Goal: Information Seeking & Learning: Learn about a topic

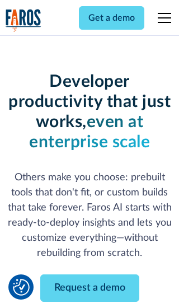
scroll to position [134, 0]
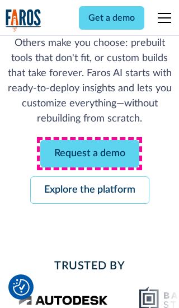
click at [90, 153] on link "Request a demo" at bounding box center [89, 153] width 99 height 27
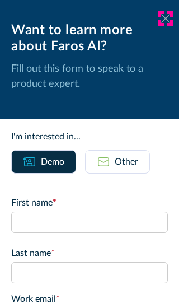
click at [166, 18] on icon at bounding box center [165, 18] width 9 height 8
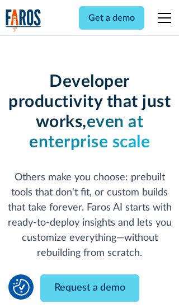
scroll to position [171, 0]
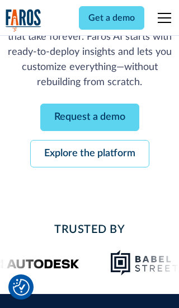
click at [90, 153] on link "Explore the platform" at bounding box center [89, 153] width 119 height 27
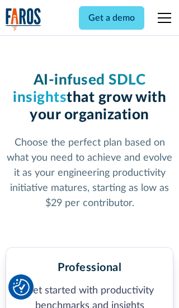
scroll to position [1736, 0]
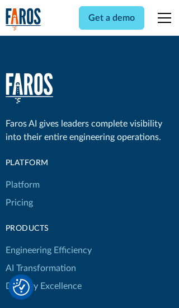
click at [22, 176] on link "Platform" at bounding box center [23, 185] width 34 height 18
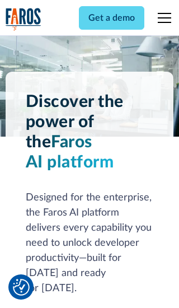
scroll to position [8774, 0]
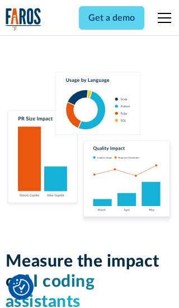
scroll to position [6924, 0]
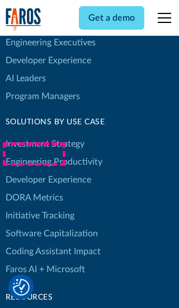
click at [34, 189] on link "DORA Metrics" at bounding box center [35, 198] width 58 height 18
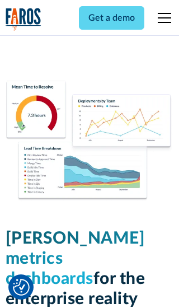
scroll to position [4905, 0]
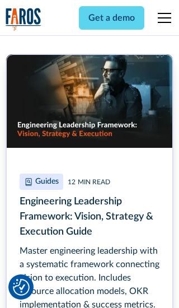
scroll to position [5066, 0]
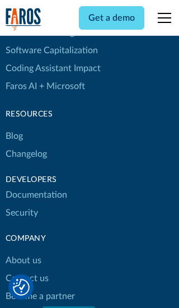
click at [26, 154] on link "Changelog" at bounding box center [26, 154] width 41 height 18
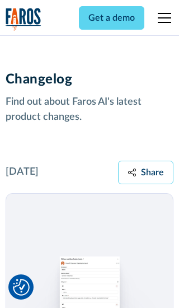
scroll to position [13530, 0]
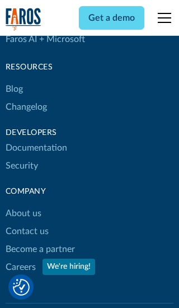
click at [23, 204] on link "About us" at bounding box center [24, 213] width 36 height 18
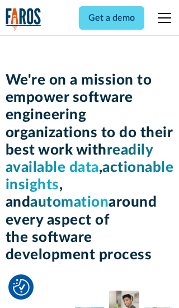
scroll to position [3863, 0]
